Goal: Information Seeking & Learning: Learn about a topic

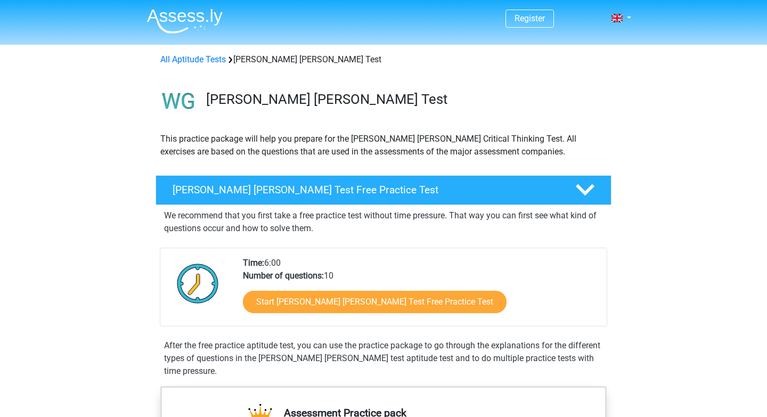
scroll to position [187, 0]
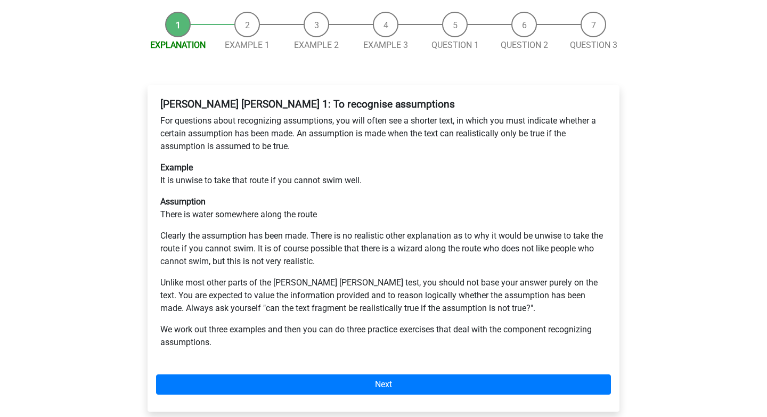
scroll to position [134, 0]
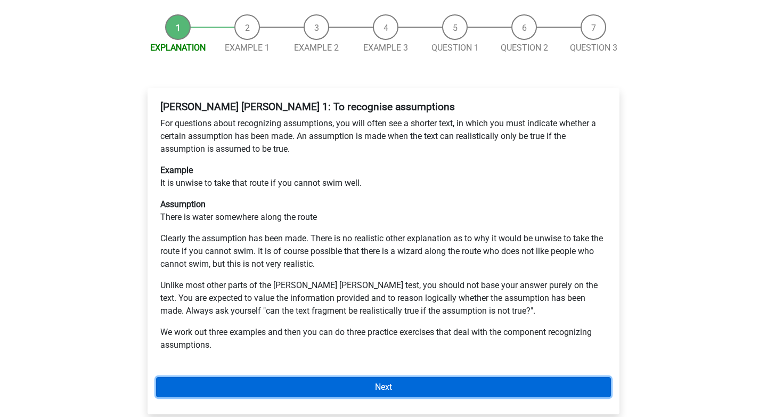
click at [377, 377] on link "Next" at bounding box center [383, 387] width 455 height 20
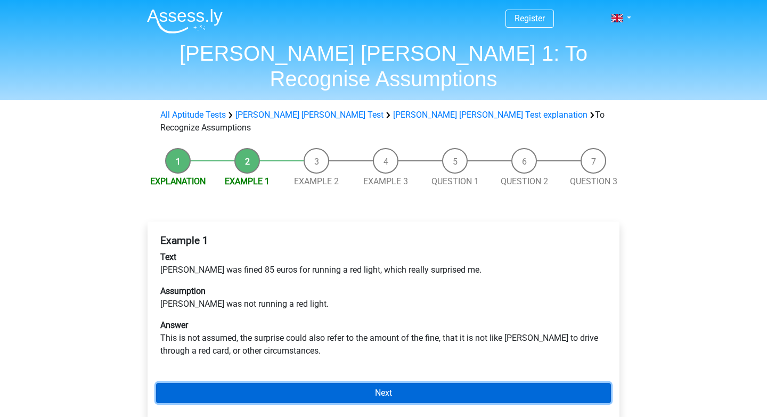
click at [393, 383] on link "Next" at bounding box center [383, 393] width 455 height 20
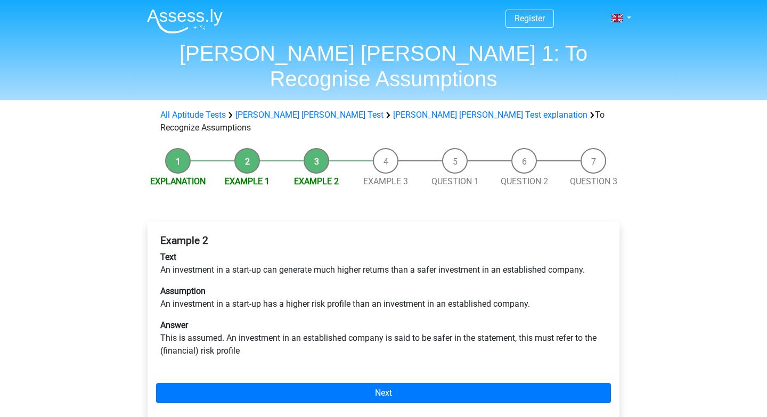
click at [234, 148] on li "Example 1" at bounding box center [246, 168] width 69 height 40
click at [238, 176] on link "Example 1" at bounding box center [247, 181] width 45 height 10
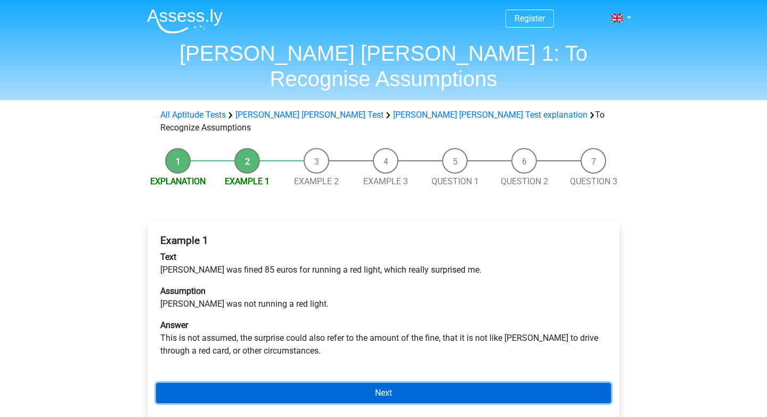
click at [419, 383] on link "Next" at bounding box center [383, 393] width 455 height 20
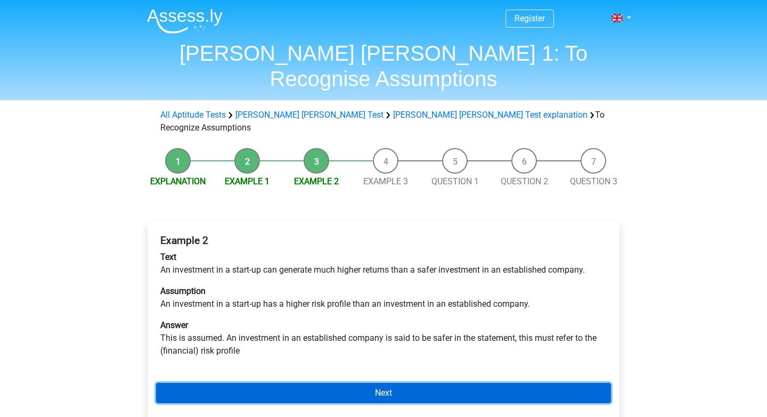
click at [396, 383] on link "Next" at bounding box center [383, 393] width 455 height 20
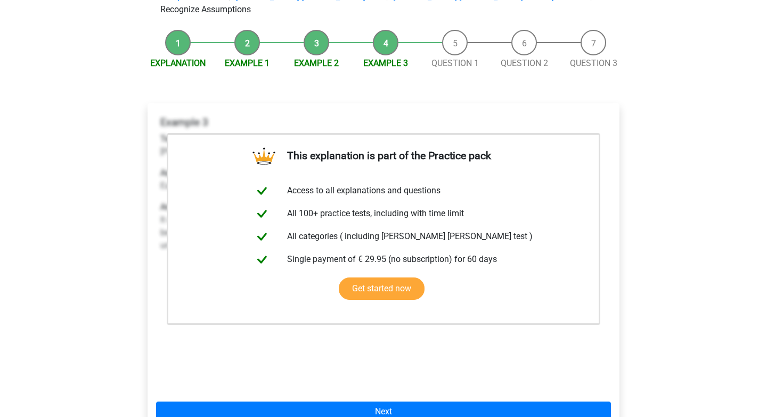
scroll to position [119, 0]
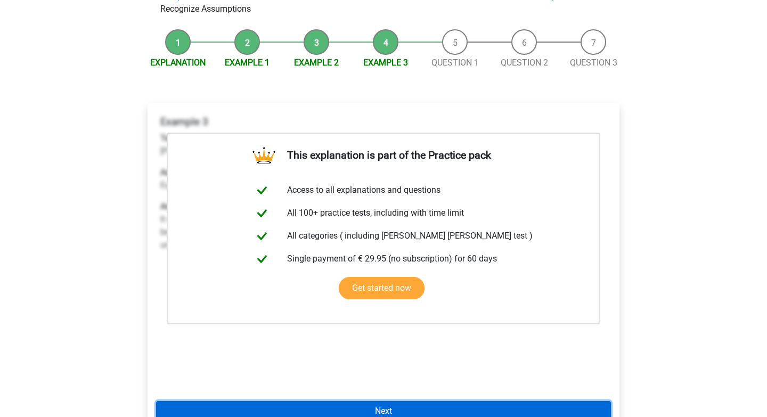
click at [436, 401] on link "Next" at bounding box center [383, 411] width 455 height 20
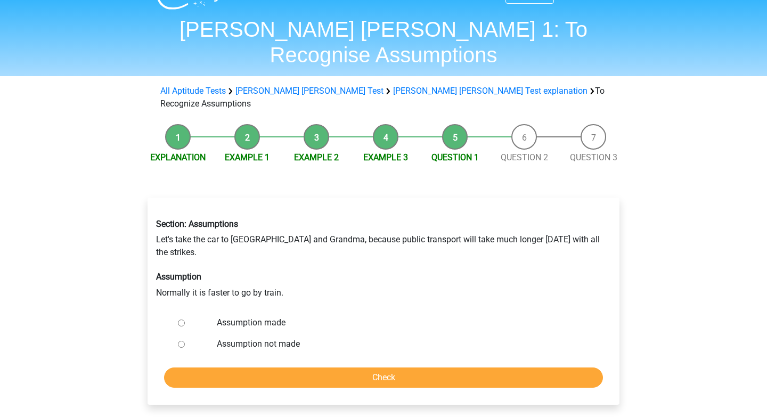
scroll to position [29, 0]
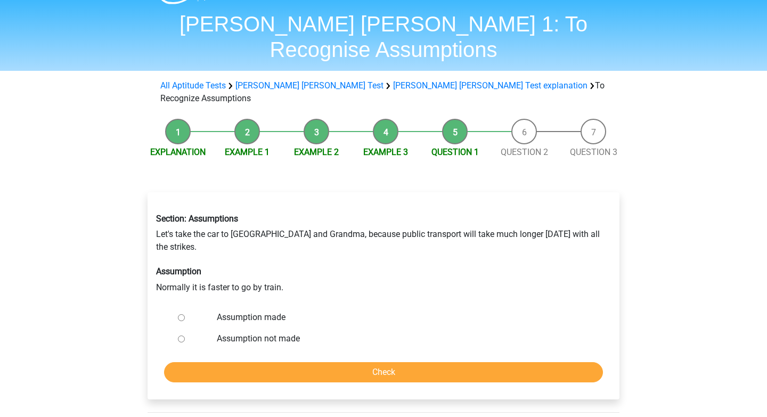
click at [266, 328] on div "Assumption not made" at bounding box center [401, 338] width 384 height 21
click at [267, 332] on label "Assumption not made" at bounding box center [401, 338] width 368 height 13
click at [185, 335] on input "Assumption not made" at bounding box center [181, 338] width 7 height 7
radio input "true"
click at [327, 362] on input "Check" at bounding box center [383, 372] width 439 height 20
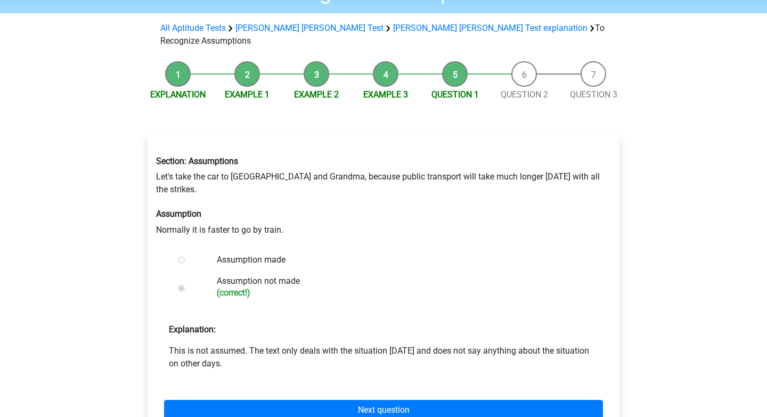
scroll to position [87, 0]
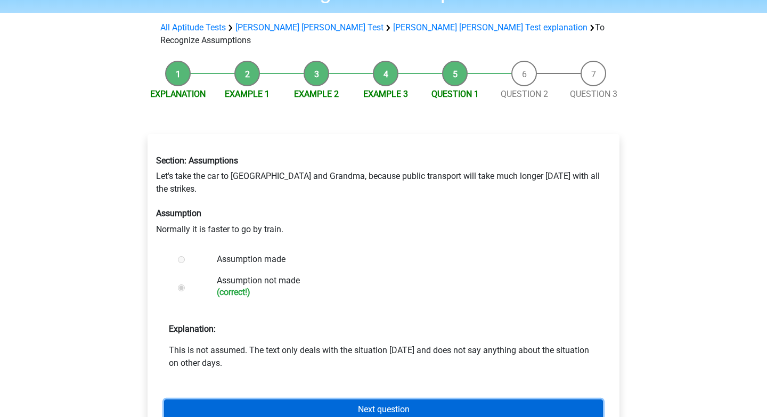
click at [362, 399] on link "Next question" at bounding box center [383, 409] width 439 height 20
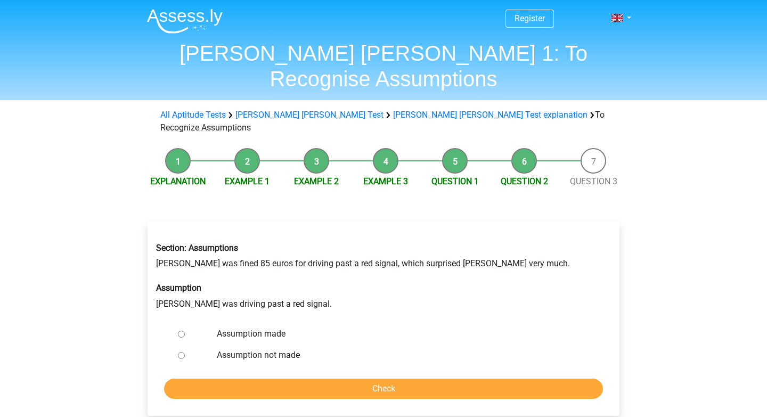
click at [270, 327] on label "Assumption made" at bounding box center [401, 333] width 368 height 13
click at [185, 331] on input "Assumption made" at bounding box center [181, 334] width 7 height 7
radio input "true"
click at [335, 378] on input "Check" at bounding box center [383, 388] width 439 height 20
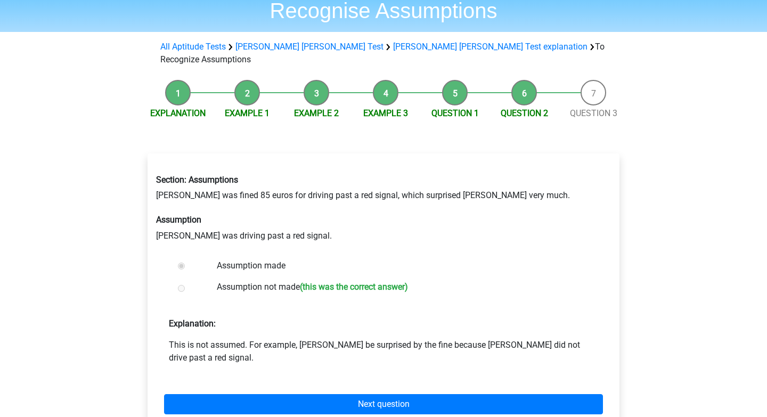
scroll to position [66, 0]
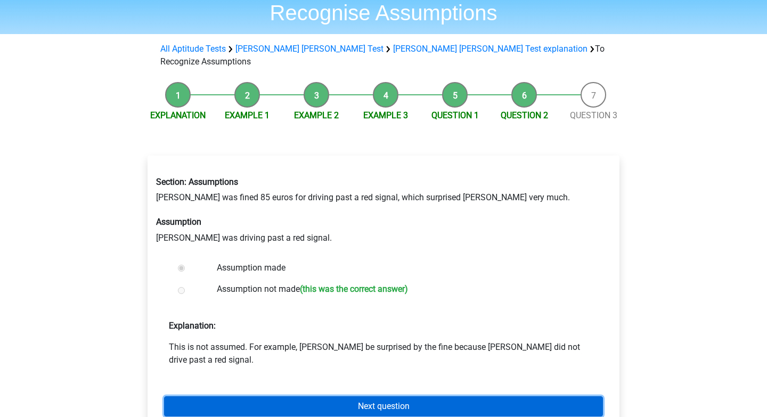
click at [384, 396] on link "Next question" at bounding box center [383, 406] width 439 height 20
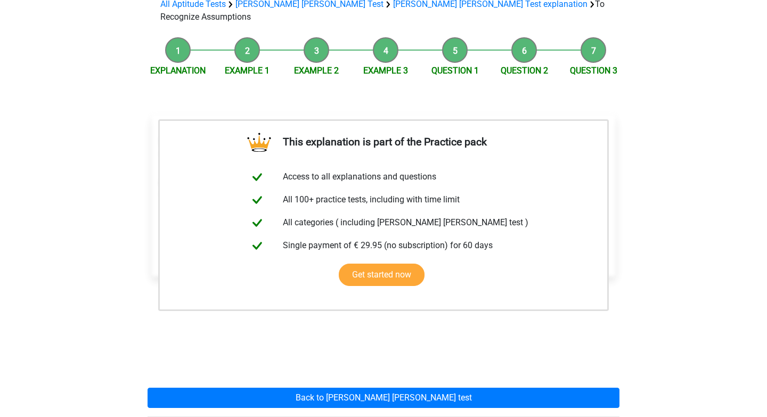
scroll to position [110, 0]
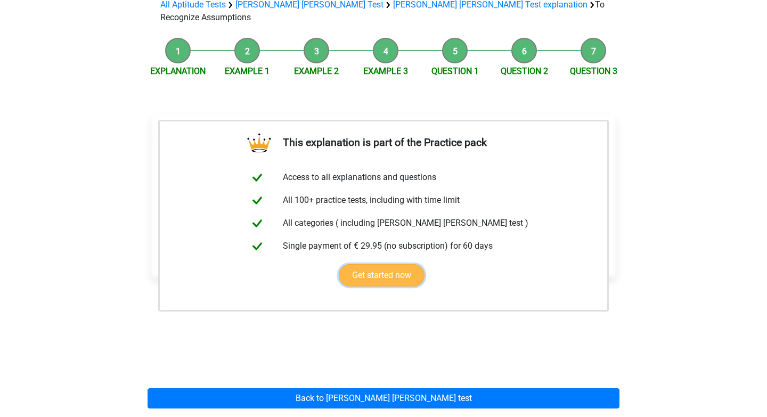
click at [410, 264] on link "Get started now" at bounding box center [382, 275] width 86 height 22
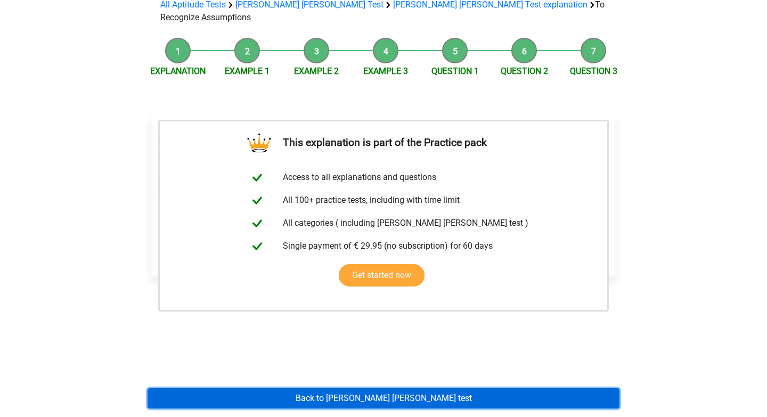
click at [396, 388] on link "Back to watson glaser test" at bounding box center [383, 398] width 472 height 20
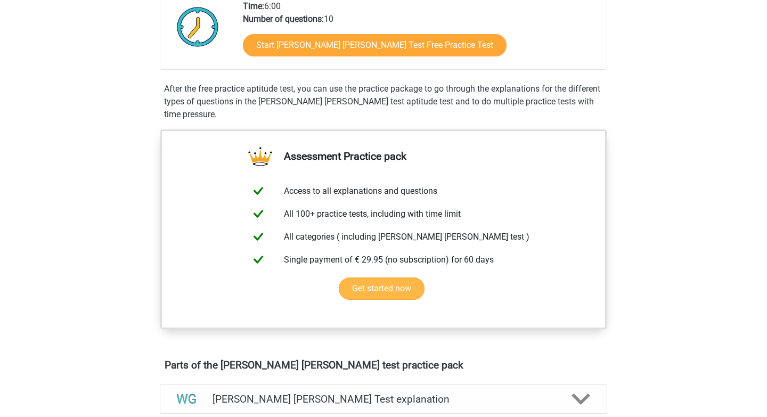
scroll to position [261, 0]
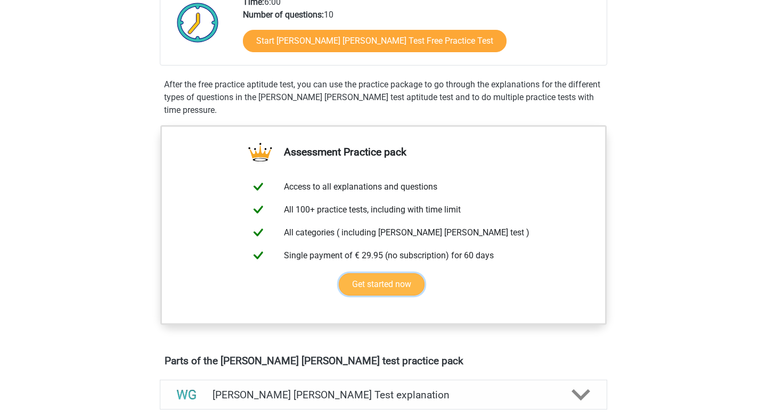
click at [403, 294] on link "Get started now" at bounding box center [382, 284] width 86 height 22
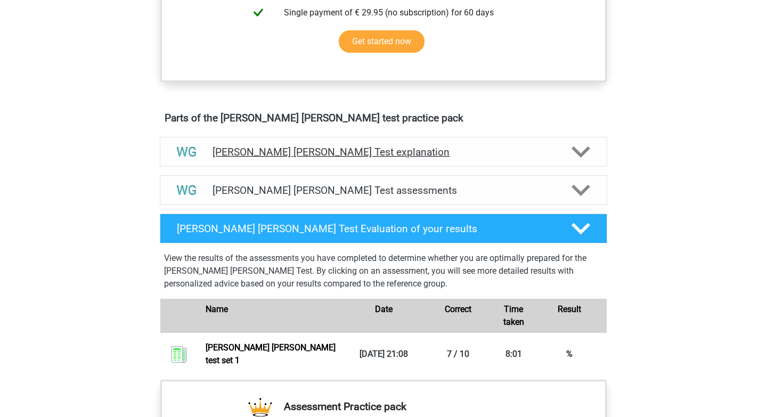
scroll to position [500, 0]
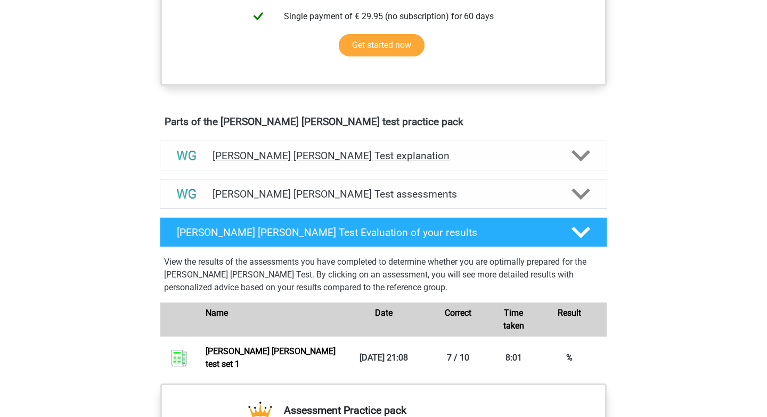
click at [588, 159] on icon at bounding box center [580, 155] width 19 height 19
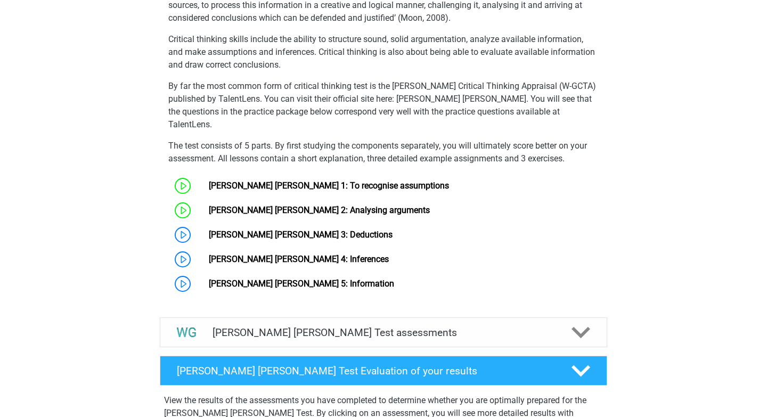
scroll to position [705, 0]
